Goal: Obtain resource: Download file/media

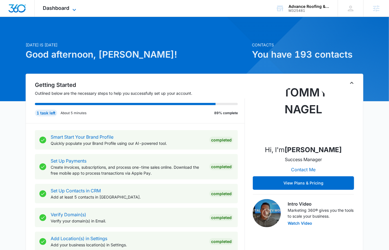
click at [53, 8] on span "Dashboard" at bounding box center [56, 8] width 26 height 6
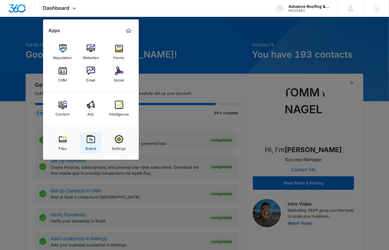
click at [84, 140] on link "Brand" at bounding box center [90, 142] width 21 height 21
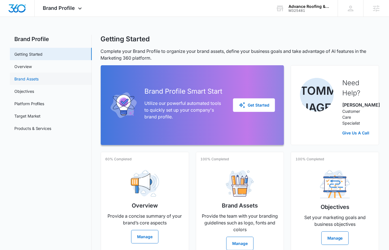
click at [39, 77] on link "Brand Assets" at bounding box center [26, 79] width 25 height 6
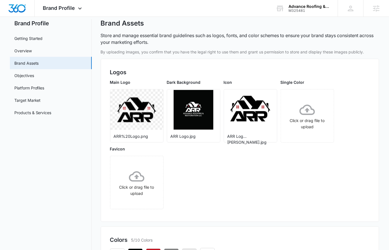
scroll to position [17, 0]
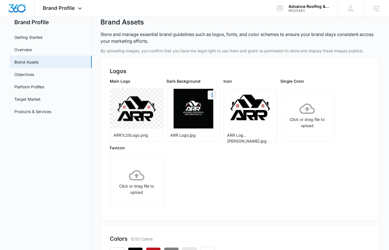
click at [211, 92] on icon "More" at bounding box center [212, 95] width 7 height 7
click at [223, 109] on div "Download" at bounding box center [224, 111] width 18 height 4
click at [77, 11] on icon at bounding box center [80, 9] width 7 height 7
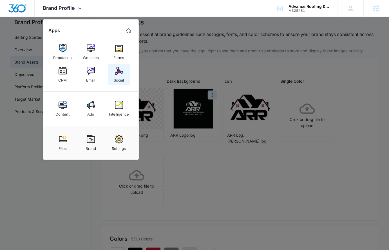
click at [113, 72] on link "Social" at bounding box center [118, 74] width 21 height 21
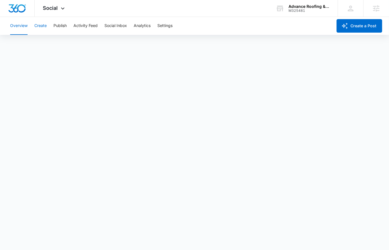
click at [44, 27] on button "Create" at bounding box center [40, 26] width 12 height 18
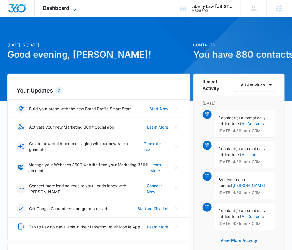
click at [66, 8] on span "Dashboard" at bounding box center [56, 8] width 26 height 6
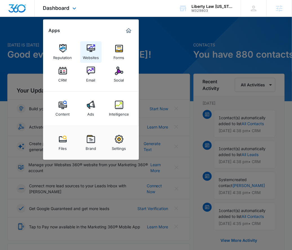
click at [89, 45] on img at bounding box center [91, 48] width 8 height 8
